Goal: Information Seeking & Learning: Understand process/instructions

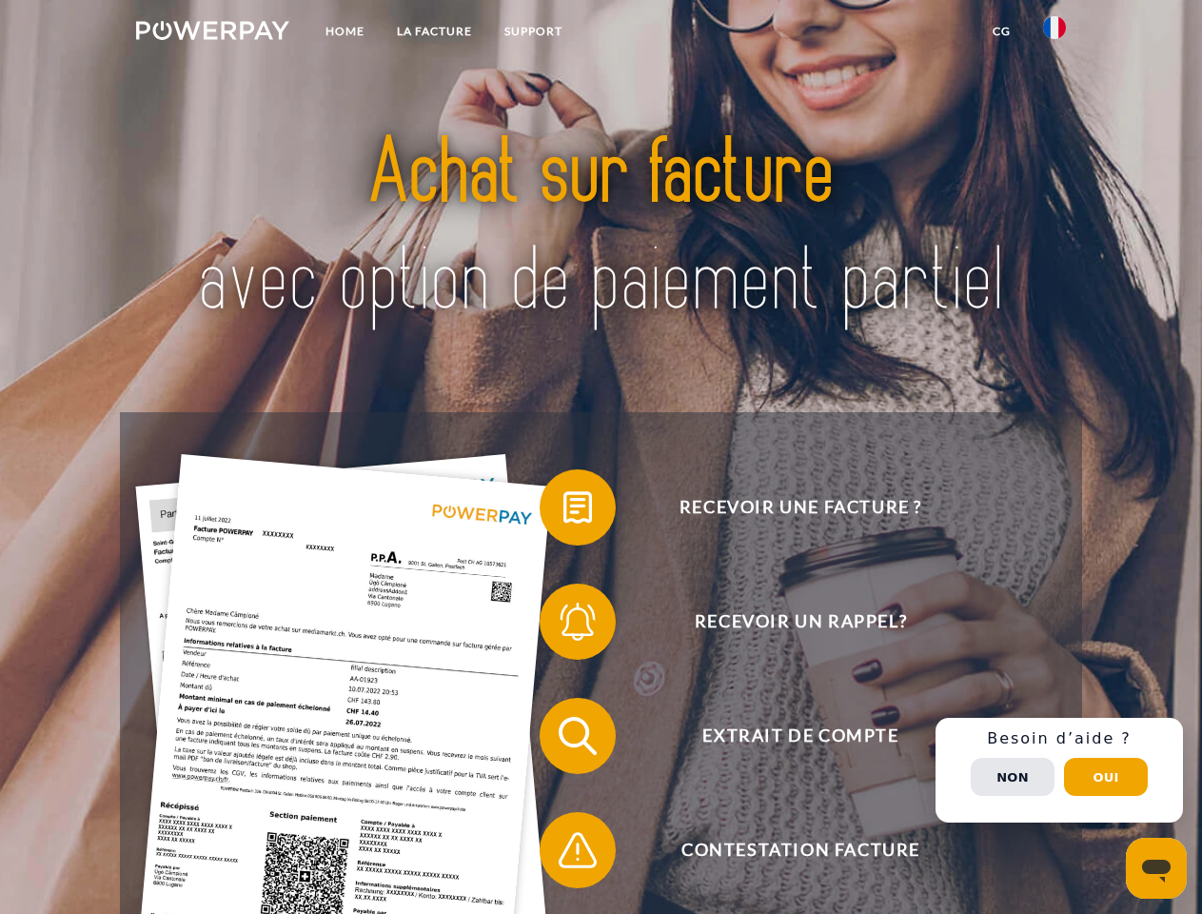
click at [212, 33] on img at bounding box center [212, 30] width 153 height 19
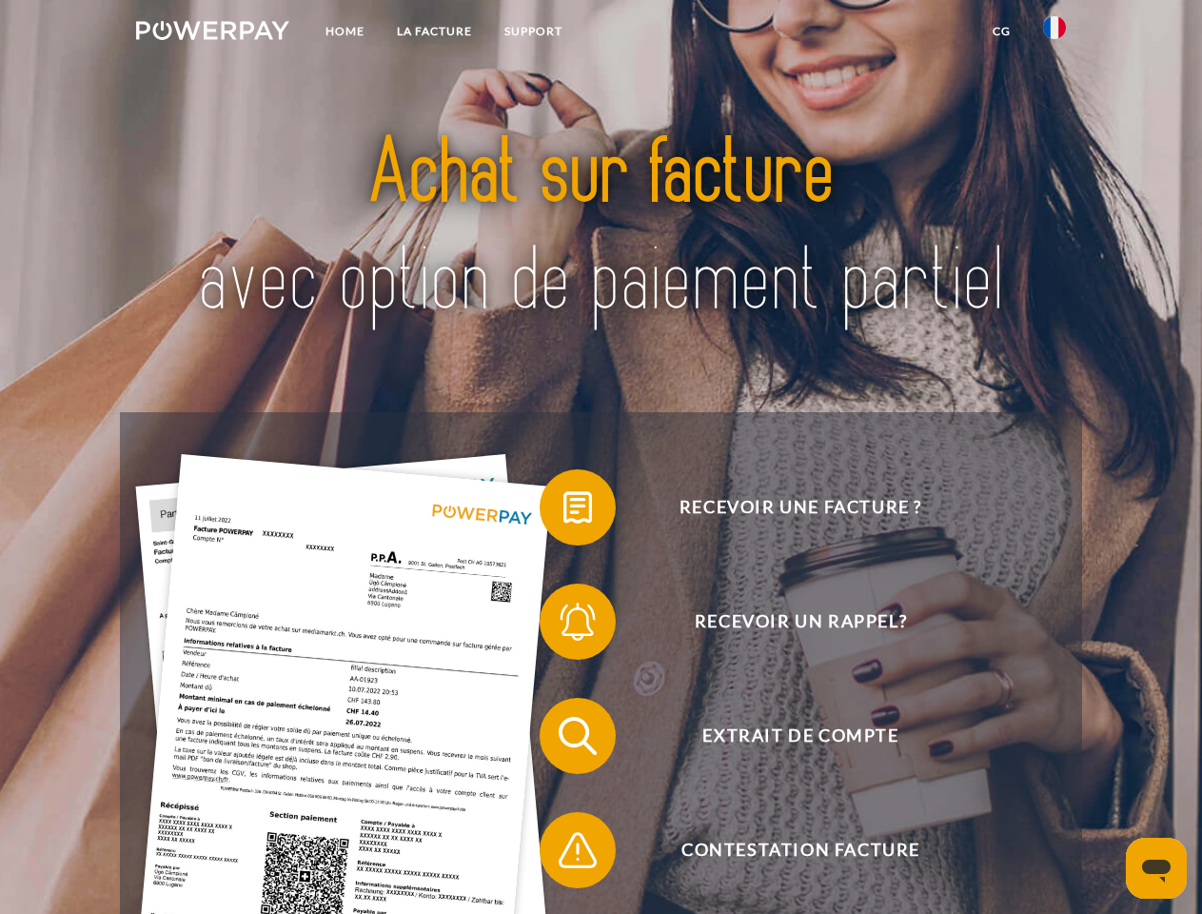
click at [1054, 33] on img at bounding box center [1054, 27] width 23 height 23
click at [1001, 31] on link "CG" at bounding box center [1001, 31] width 50 height 34
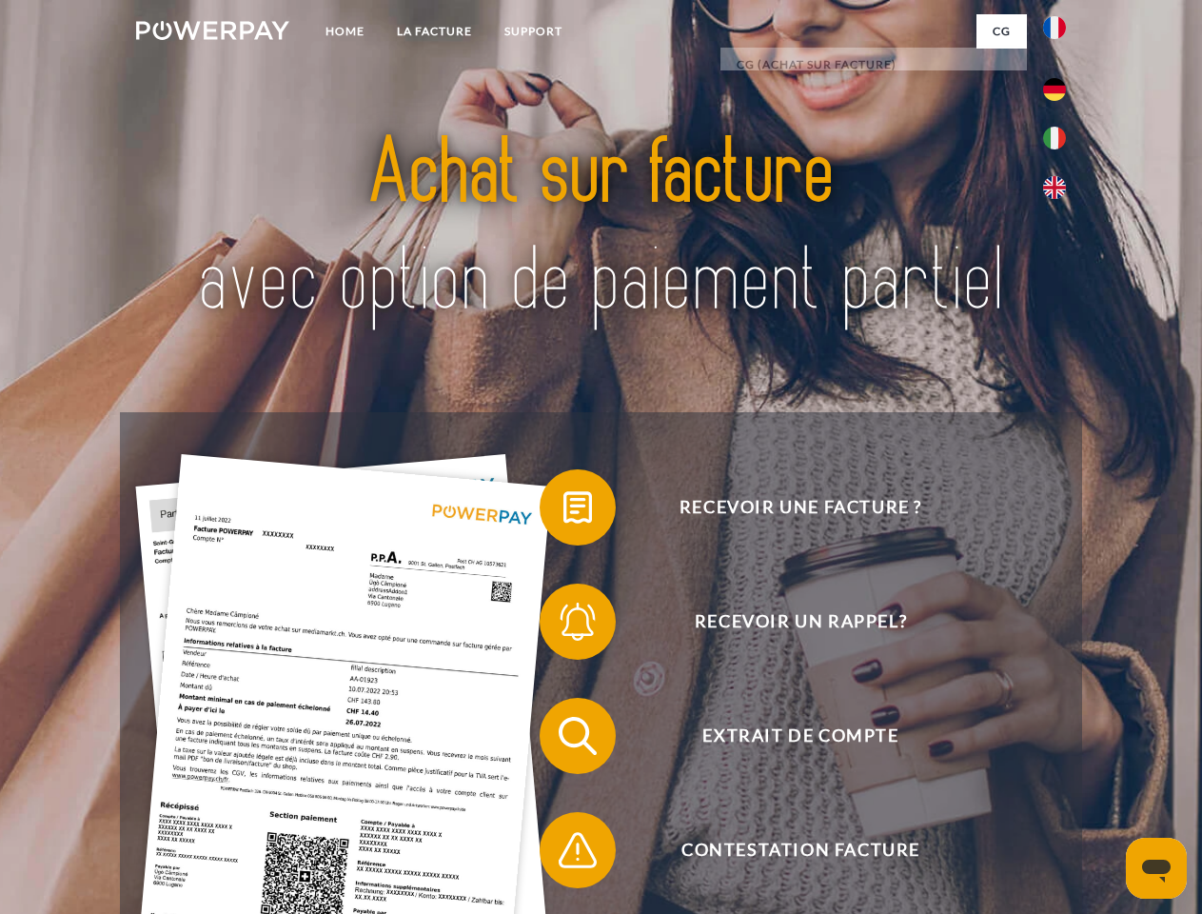
click at [563, 511] on span at bounding box center [548, 507] width 95 height 95
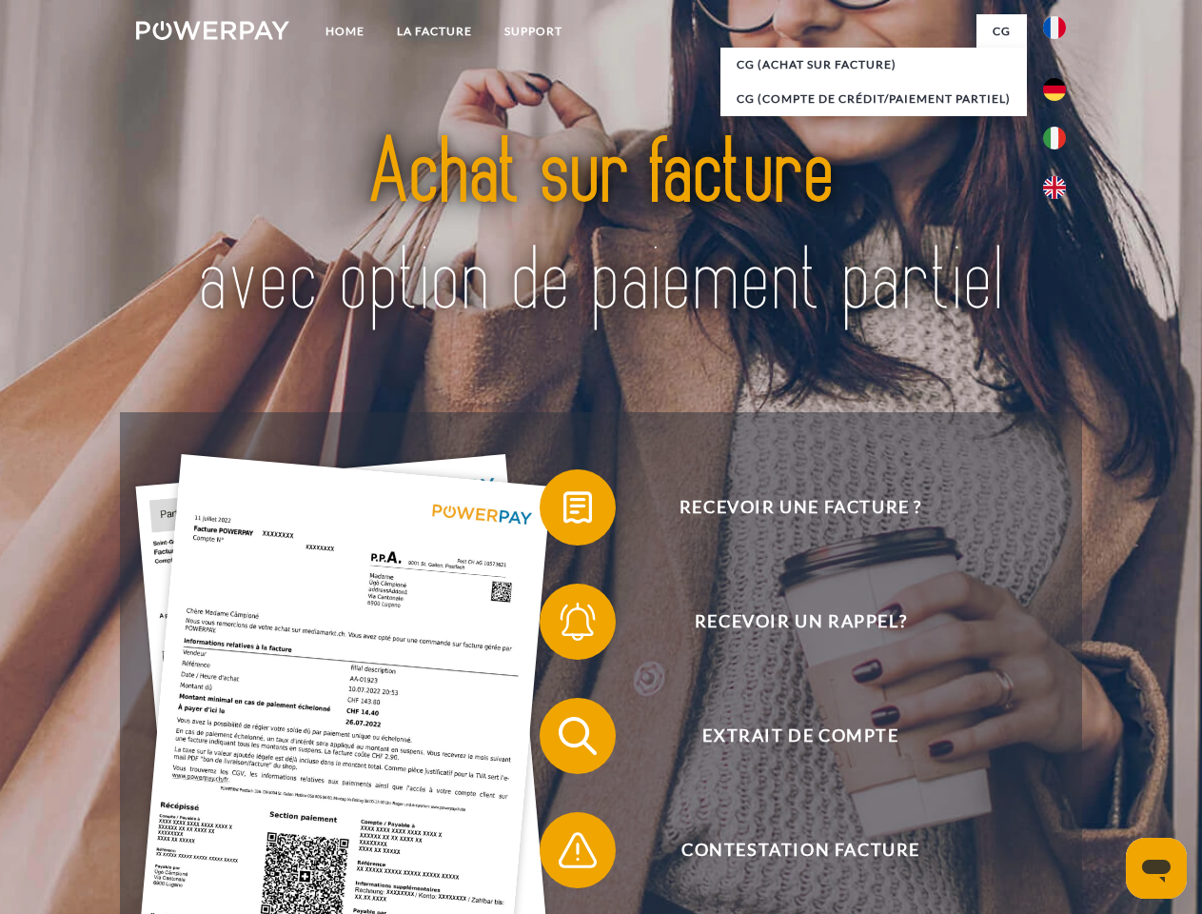
click at [563, 625] on span at bounding box center [548, 621] width 95 height 95
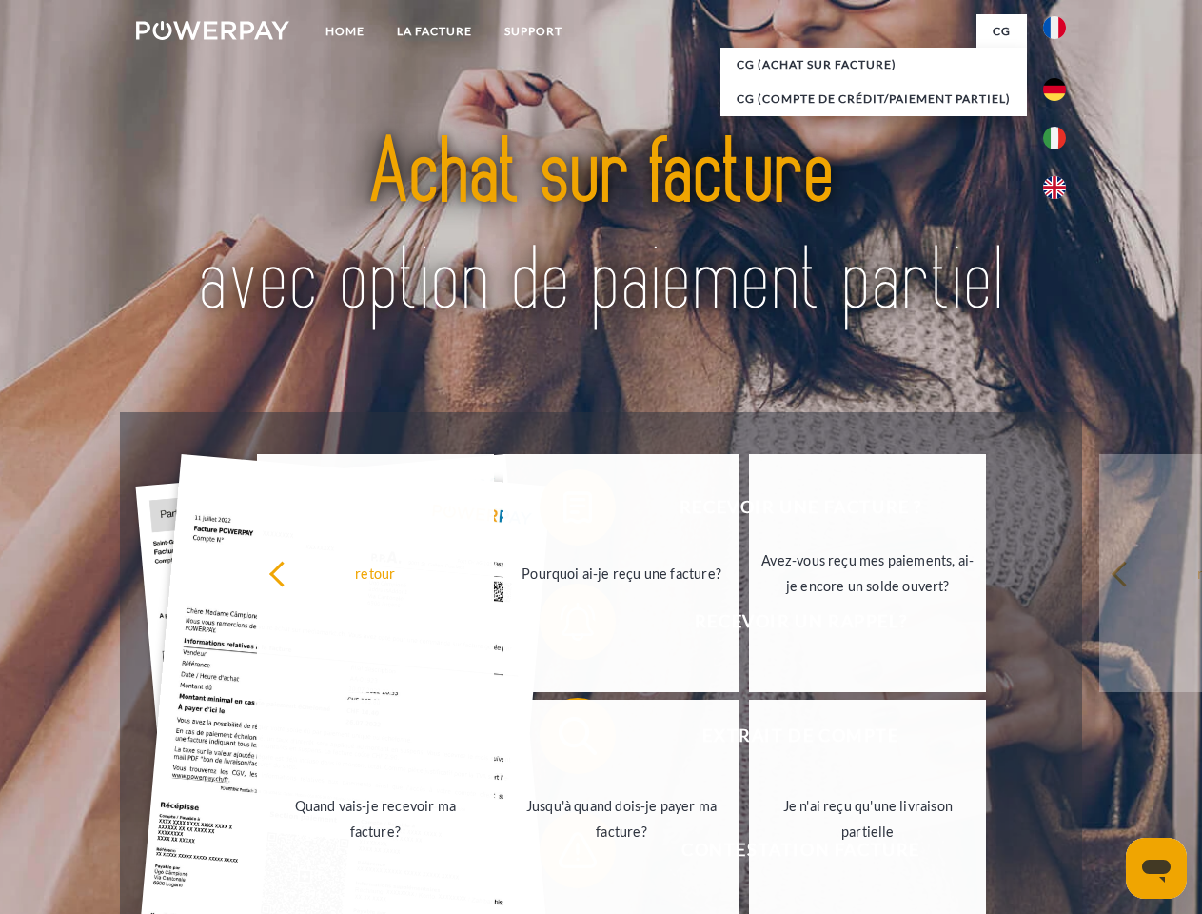
click at [563, 739] on link "Jusqu'à quand dois-je payer ma facture?" at bounding box center [621, 818] width 237 height 238
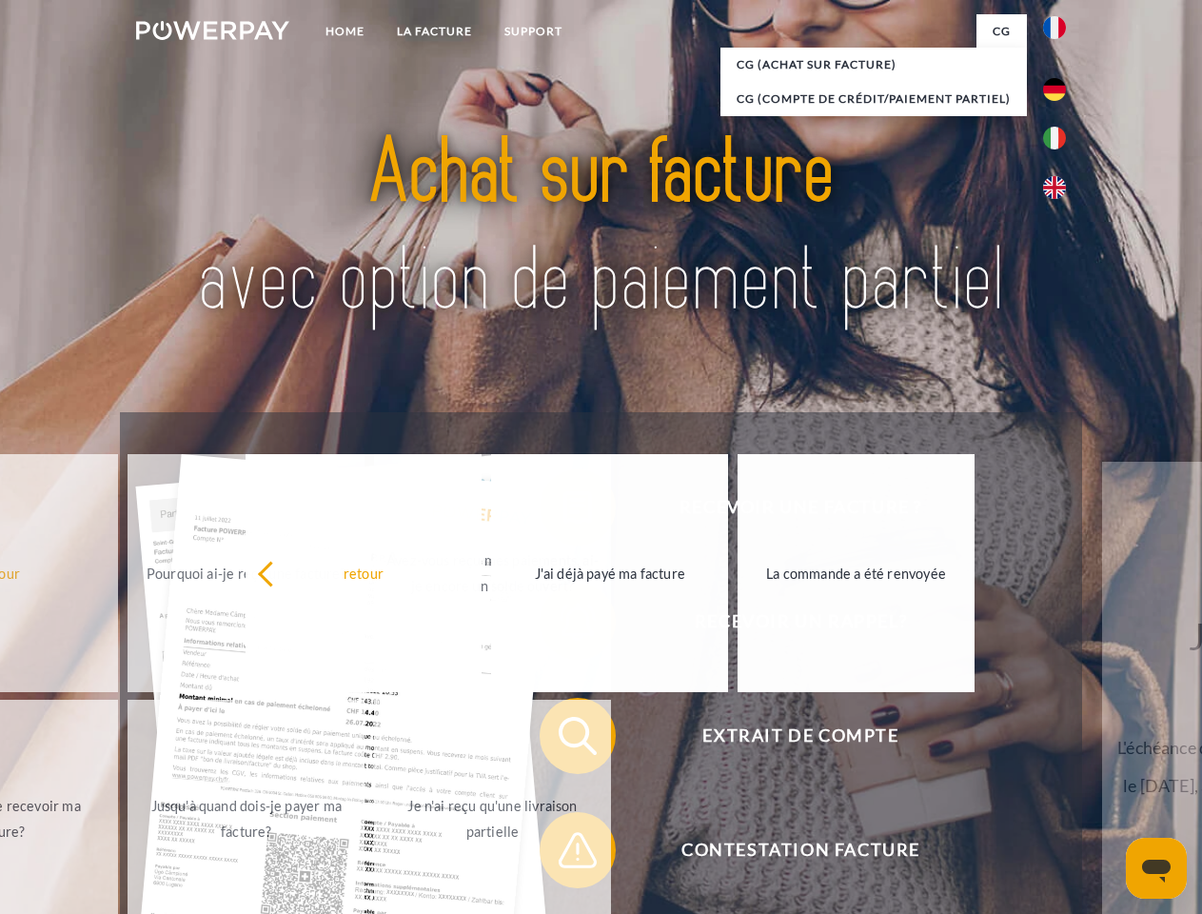
click at [563, 854] on span at bounding box center [548, 849] width 95 height 95
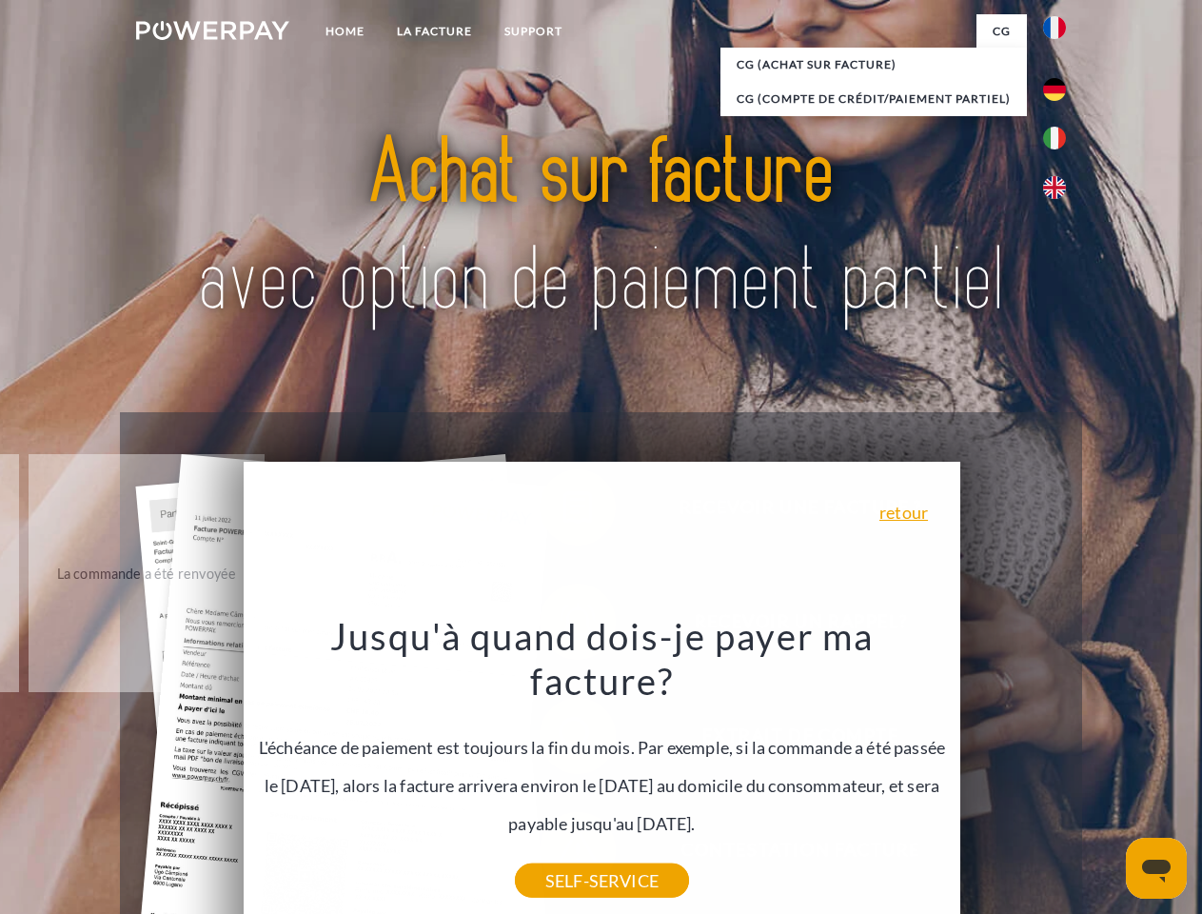
click at [1059, 770] on div "Recevoir une facture ? Recevoir un rappel? Extrait de compte retour" at bounding box center [600, 792] width 961 height 761
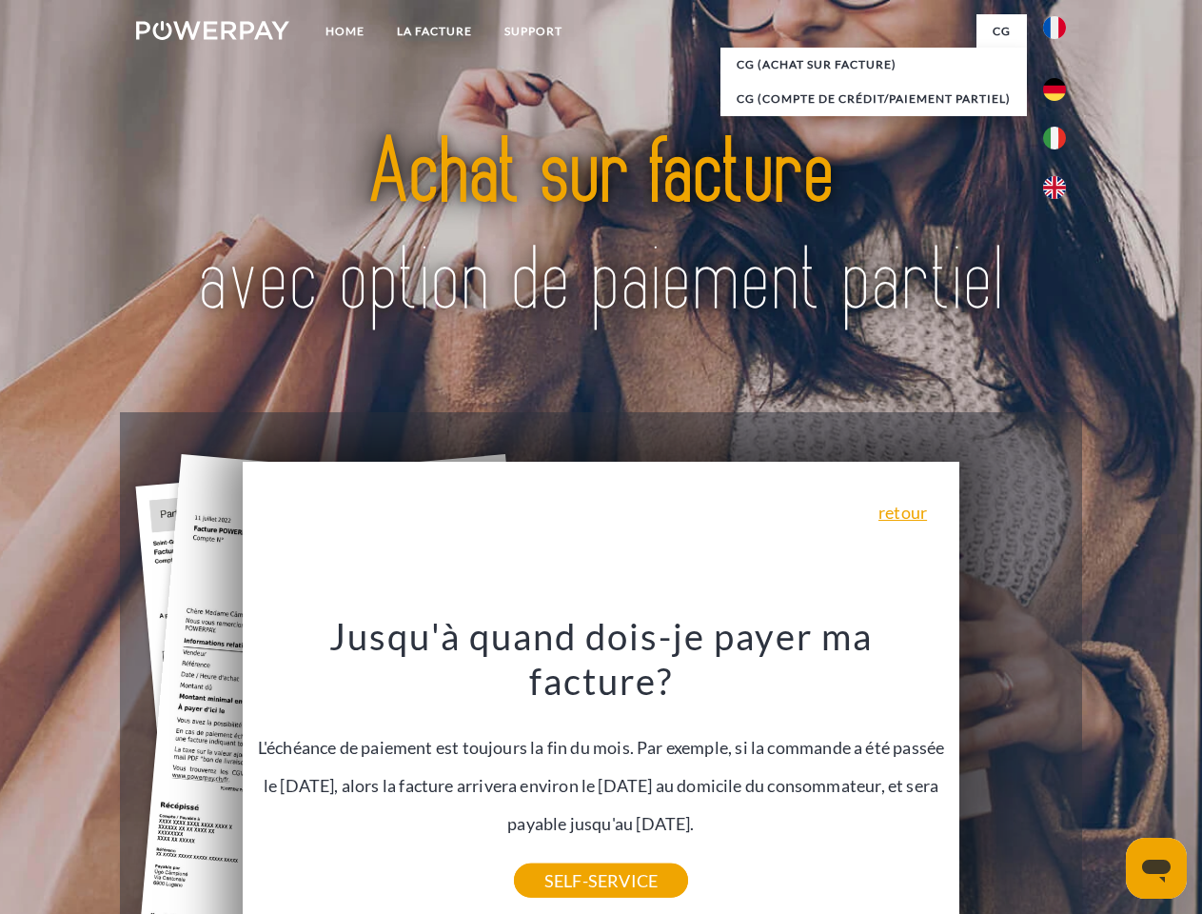
click at [1012, 774] on span "Extrait de compte" at bounding box center [800, 735] width 466 height 76
click at [1106, 776] on header "Home LA FACTURE Support" at bounding box center [601, 657] width 1202 height 1314
